Goal: Transaction & Acquisition: Subscribe to service/newsletter

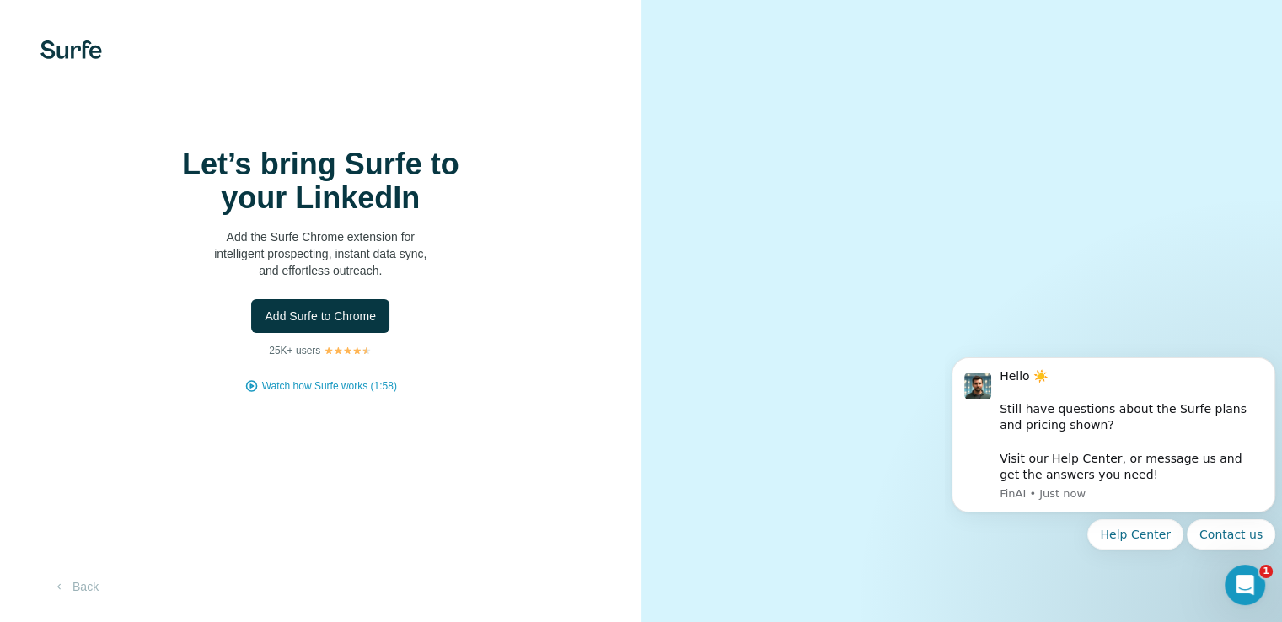
click at [414, 256] on div "Let’s bring Surfe to your LinkedIn Add the Surfe Chrome extension for intellige…" at bounding box center [320, 213] width 337 height 131
click at [285, 394] on span "Watch how Surfe works (1:58)" at bounding box center [329, 385] width 135 height 15
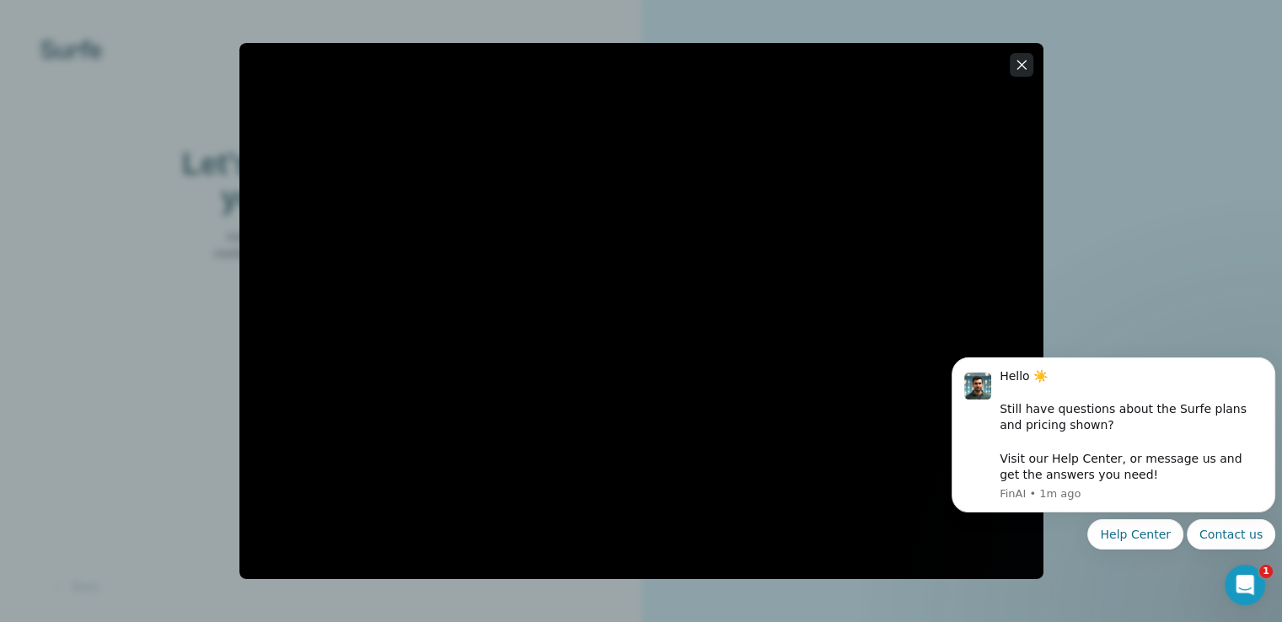
click at [1017, 67] on icon "button" at bounding box center [1021, 64] width 17 height 17
